Goal: Navigation & Orientation: Find specific page/section

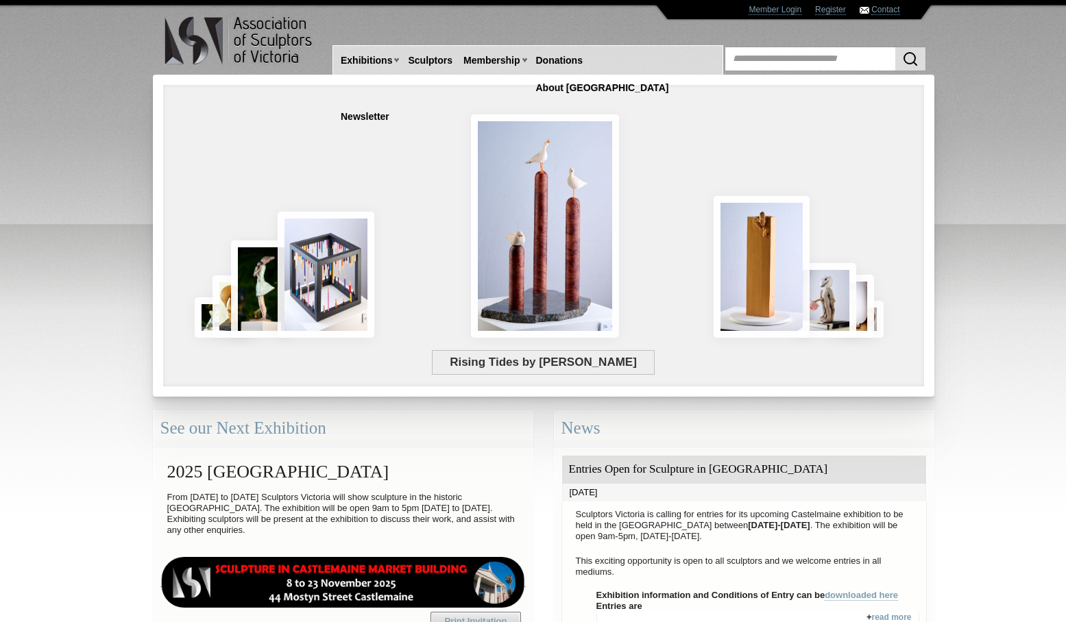
click at [317, 568] on img at bounding box center [342, 582] width 365 height 51
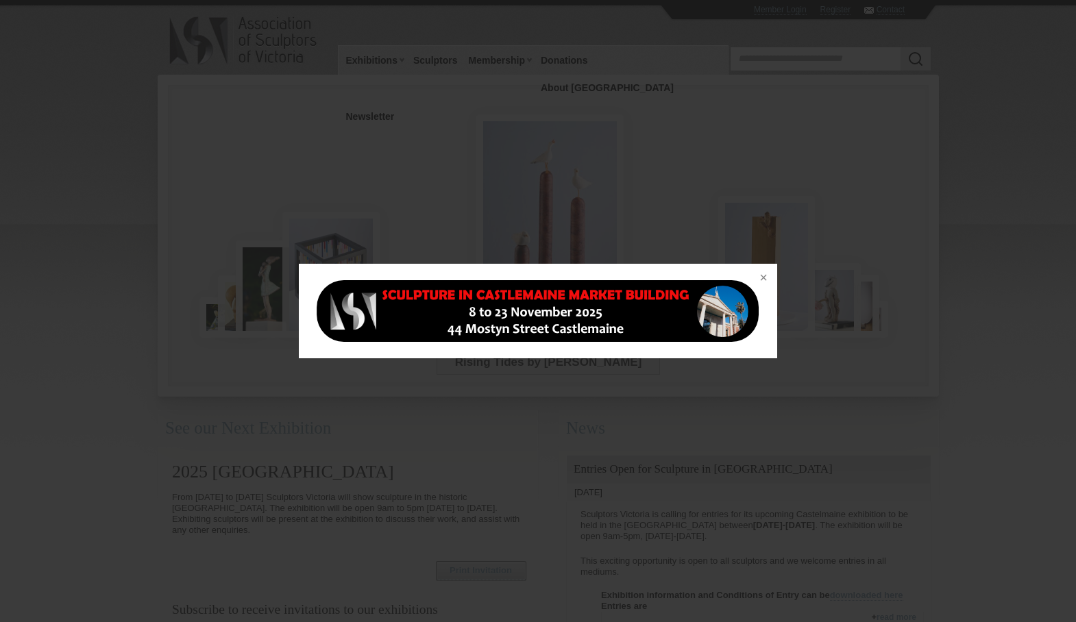
click at [563, 308] on img at bounding box center [538, 311] width 446 height 62
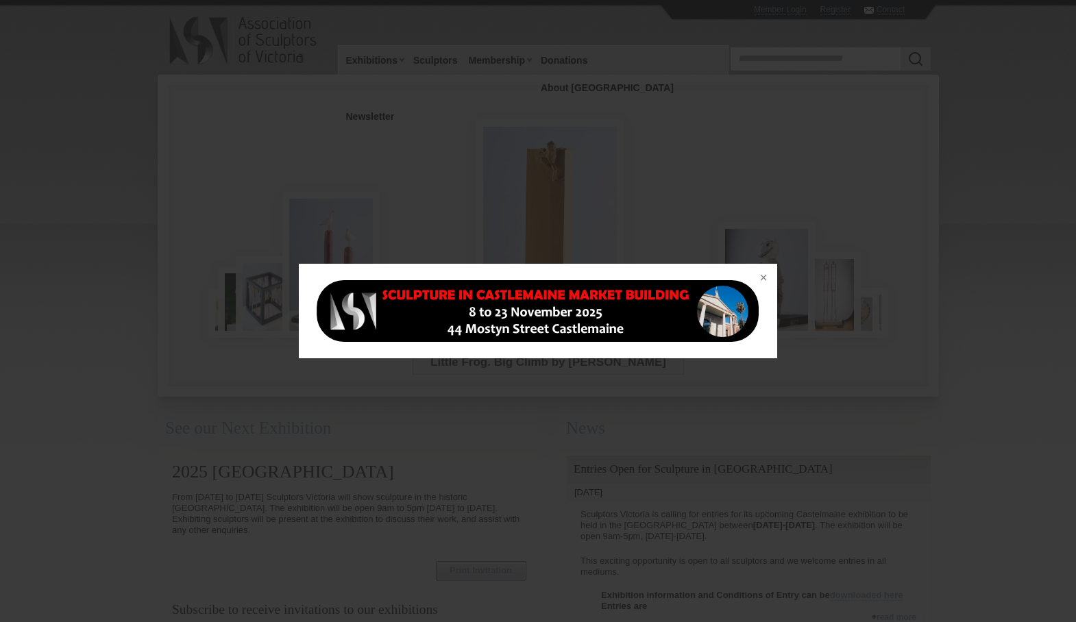
click at [534, 293] on img at bounding box center [538, 311] width 446 height 62
click at [764, 279] on button at bounding box center [762, 279] width 30 height 30
click at [1014, 333] on div at bounding box center [538, 311] width 1076 height 622
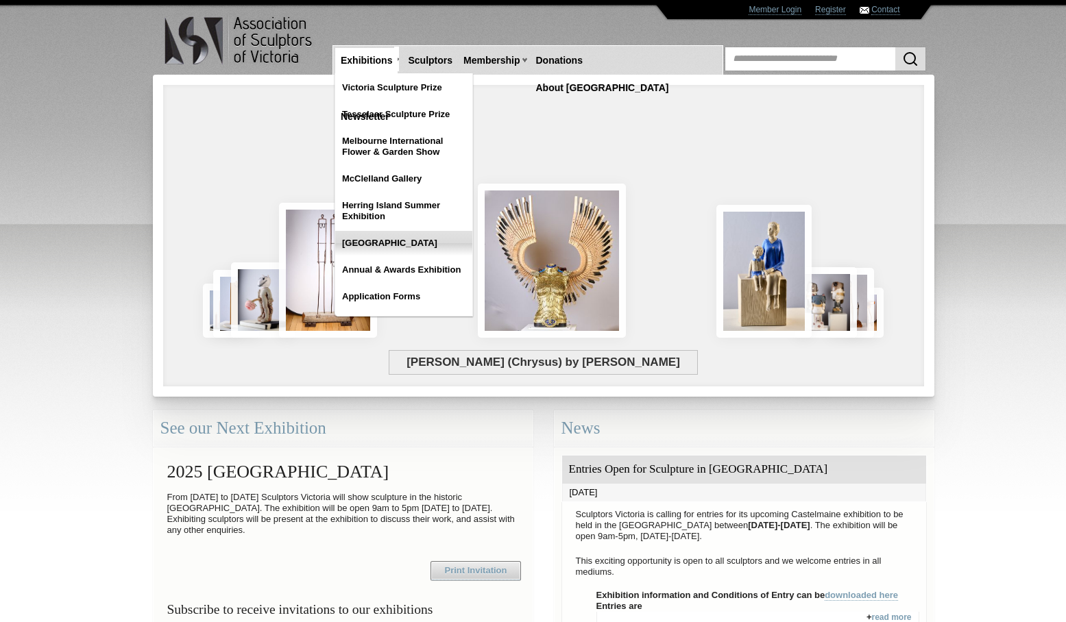
click at [383, 245] on link "[GEOGRAPHIC_DATA]" at bounding box center [403, 243] width 137 height 25
